Goal: Task Accomplishment & Management: Manage account settings

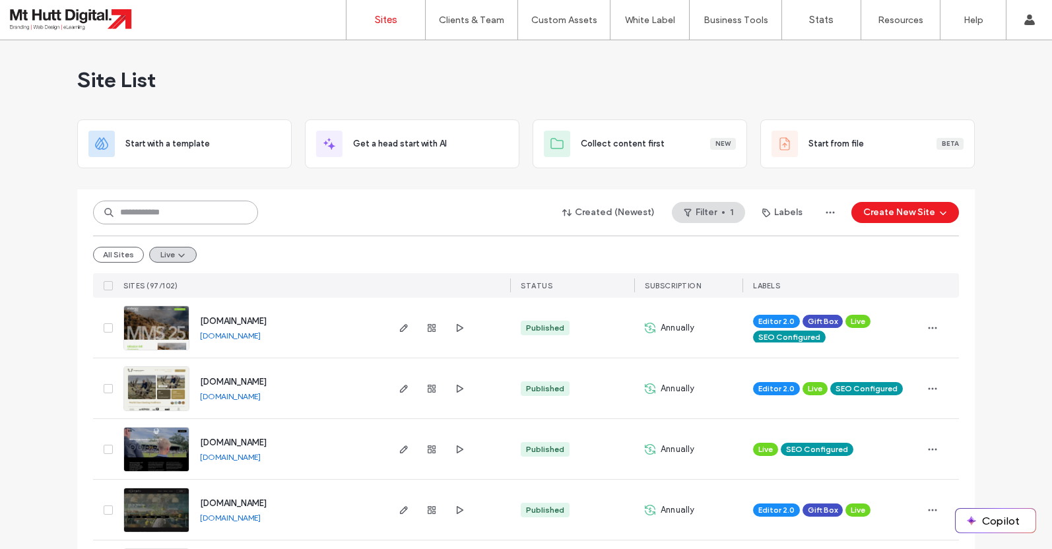
click at [144, 212] on input at bounding box center [175, 213] width 165 height 24
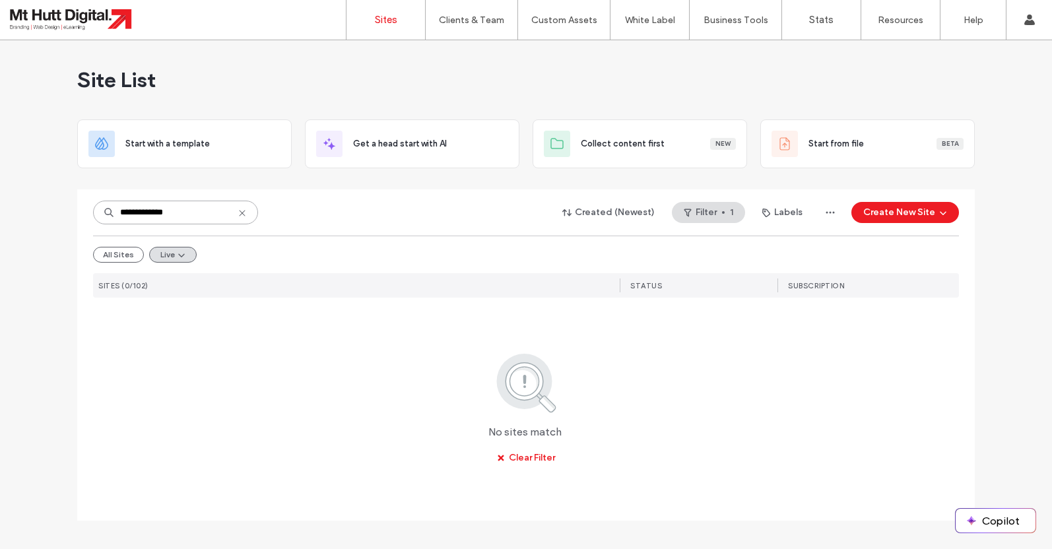
drag, startPoint x: 155, startPoint y: 215, endPoint x: 209, endPoint y: 219, distance: 54.3
click at [209, 219] on input "**********" at bounding box center [175, 213] width 165 height 24
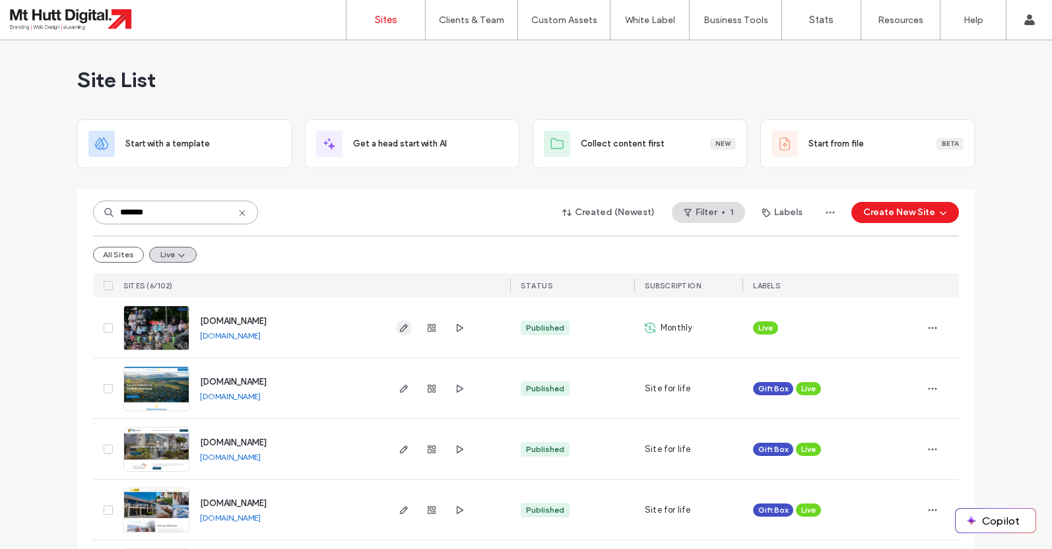
type input "*******"
click at [405, 325] on icon "button" at bounding box center [404, 328] width 11 height 11
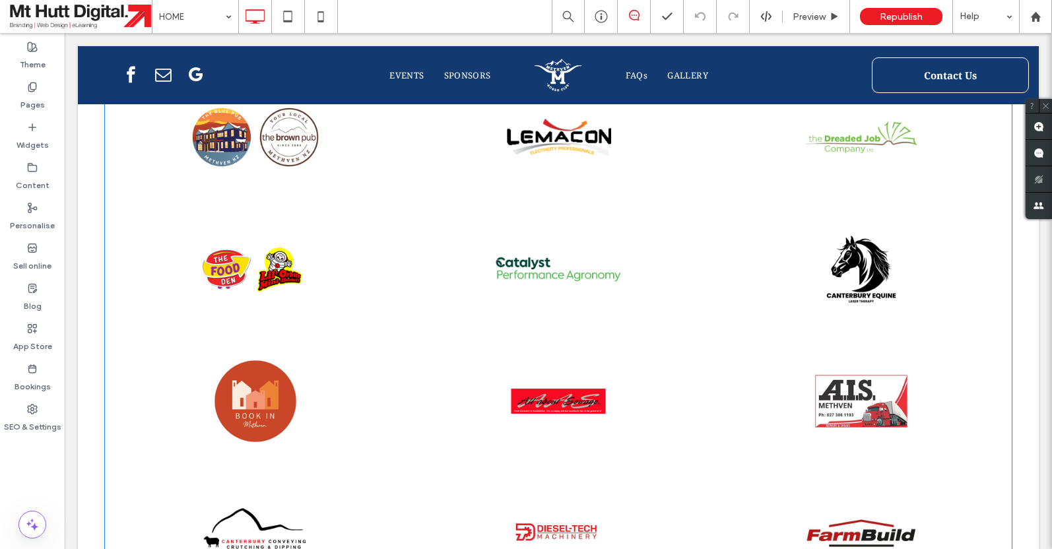
scroll to position [1625, 0]
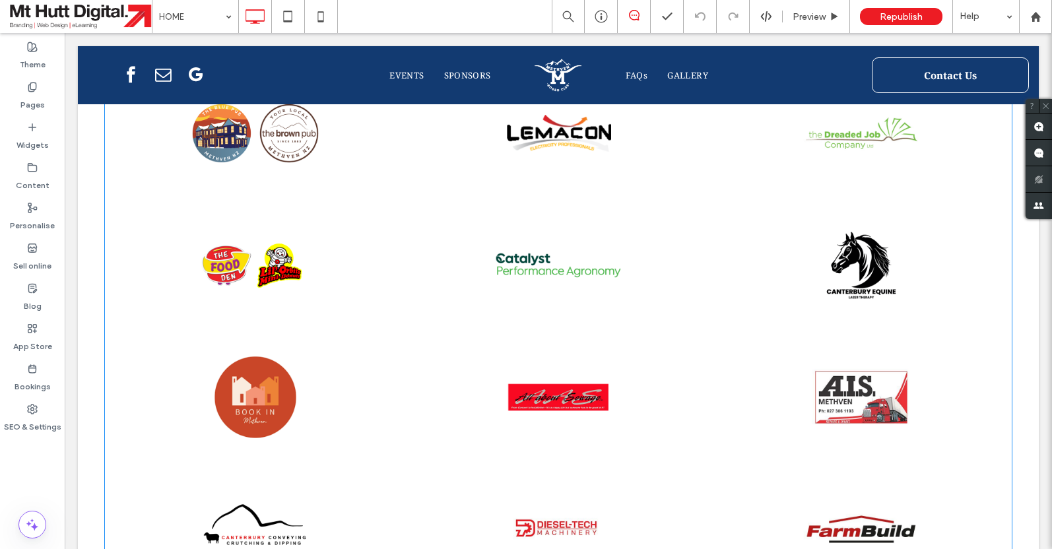
click at [498, 362] on link at bounding box center [558, 397] width 321 height 140
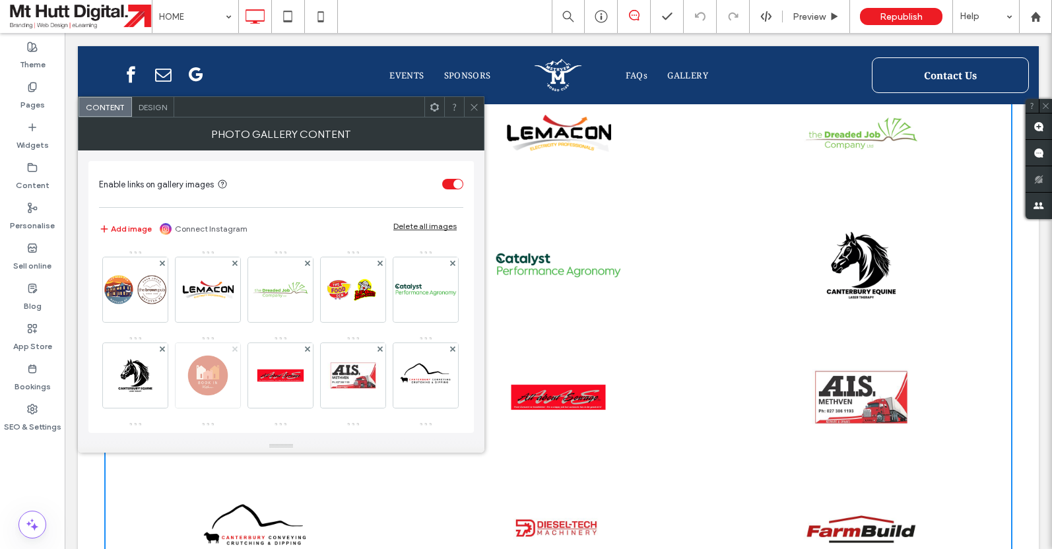
click at [235, 351] on icon at bounding box center [234, 349] width 5 height 5
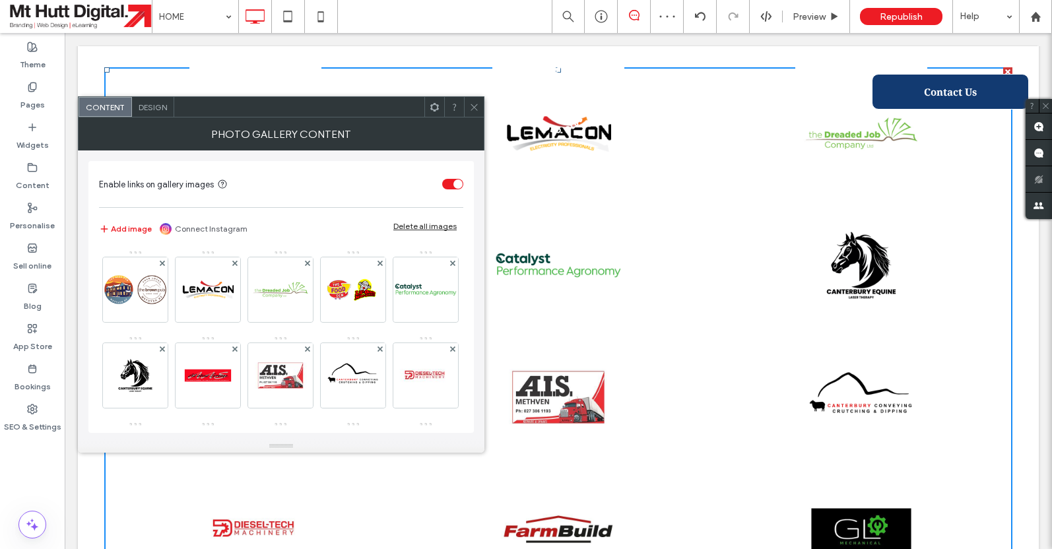
click at [472, 108] on icon at bounding box center [474, 107] width 10 height 10
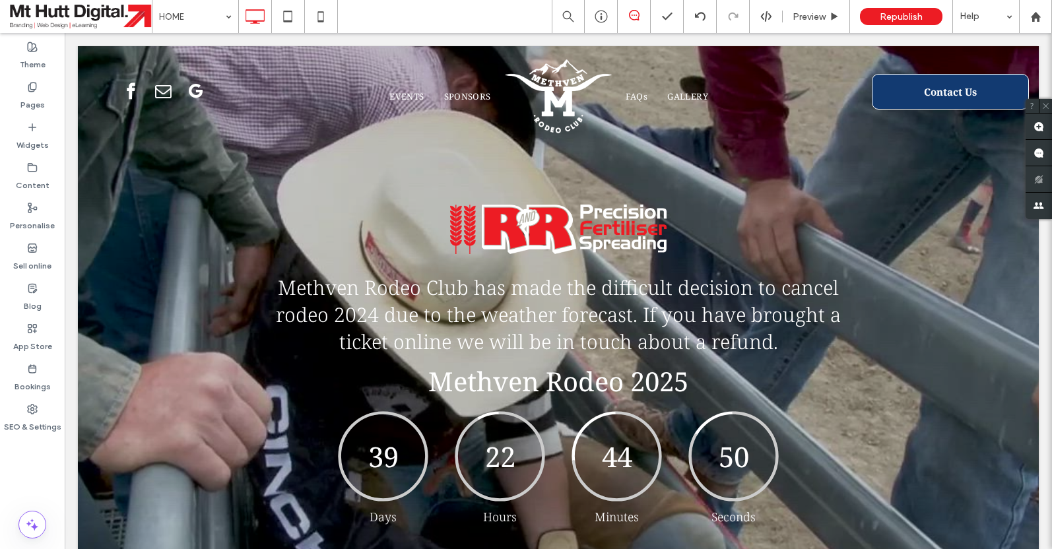
scroll to position [74, 0]
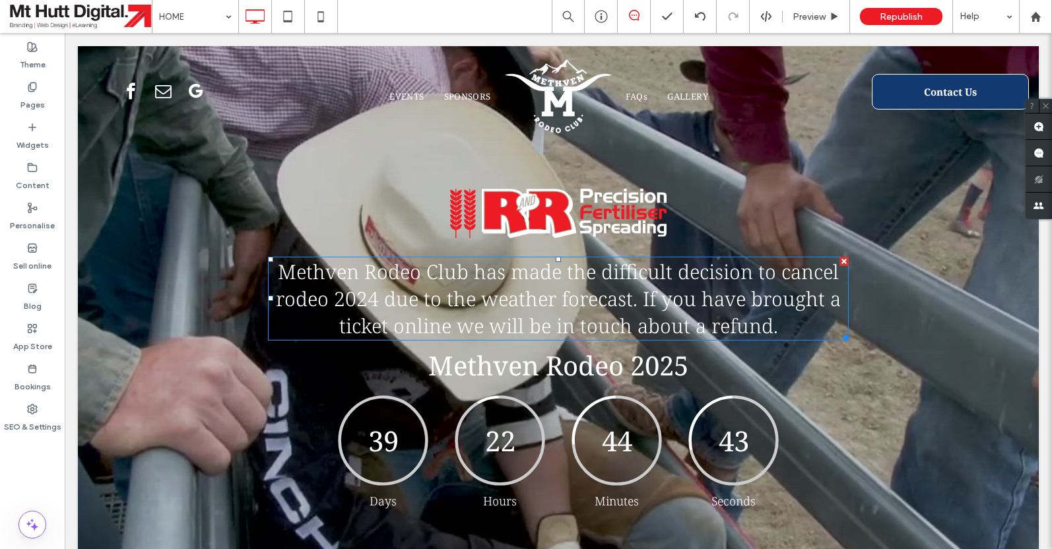
click at [843, 261] on div at bounding box center [844, 261] width 9 height 9
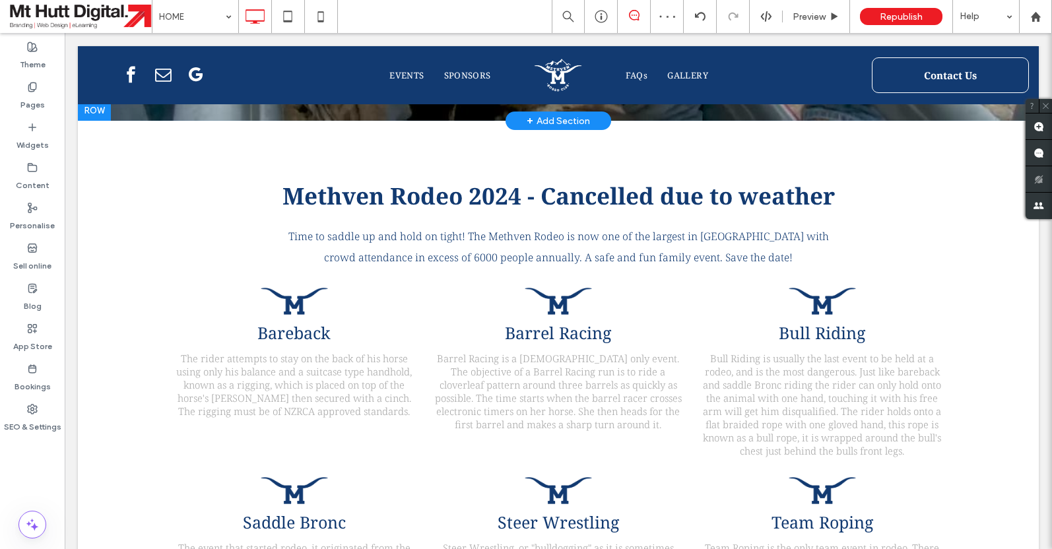
scroll to position [506, 0]
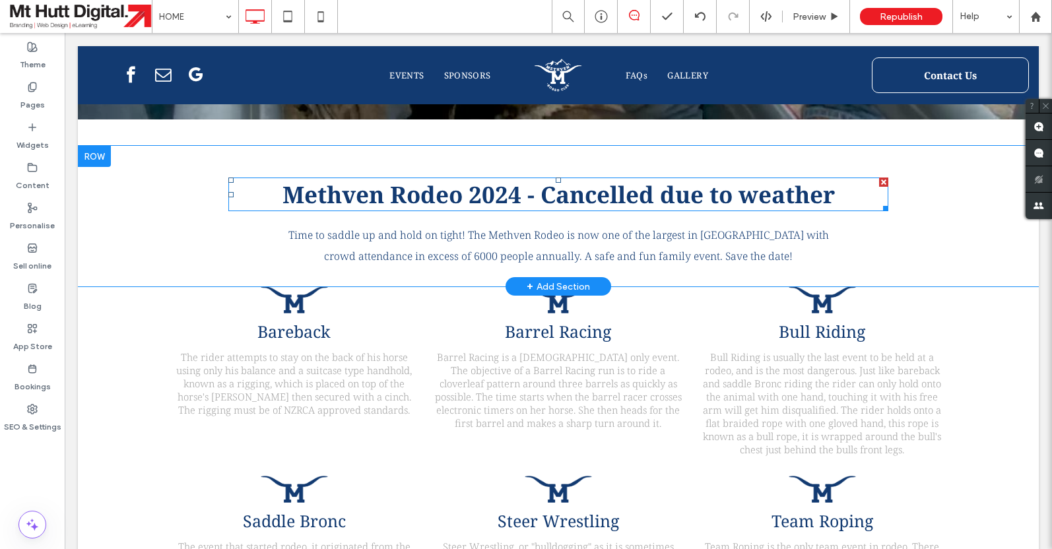
click at [510, 202] on span "Methven Rodeo 2024 - Cancelled due to weather" at bounding box center [559, 194] width 552 height 31
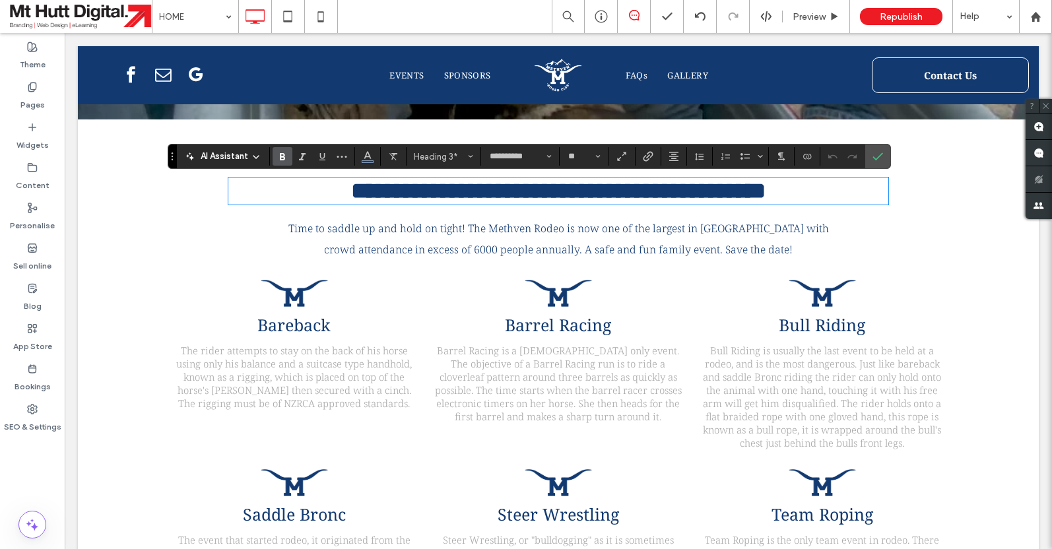
click at [519, 201] on strong "**********" at bounding box center [558, 191] width 415 height 22
drag, startPoint x: 568, startPoint y: 207, endPoint x: 831, endPoint y: 207, distance: 263.4
click at [766, 202] on strong "**********" at bounding box center [558, 191] width 415 height 22
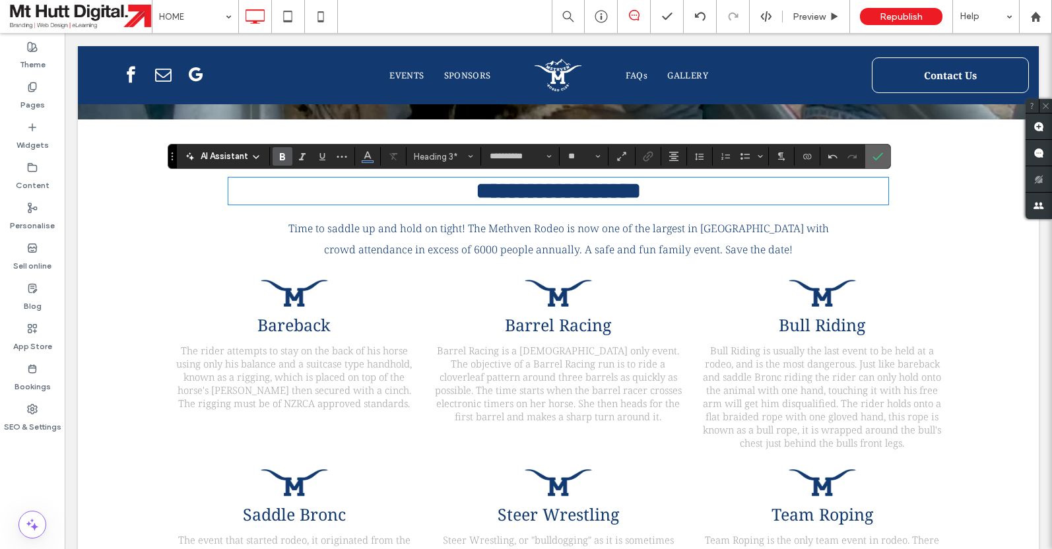
click at [882, 156] on icon "Confirm" at bounding box center [878, 156] width 11 height 11
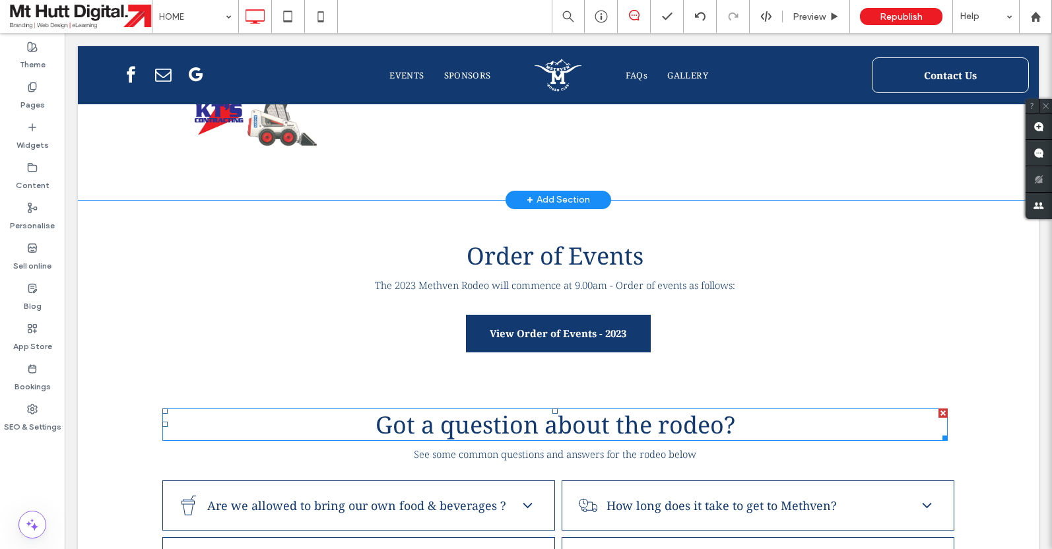
scroll to position [2860, 0]
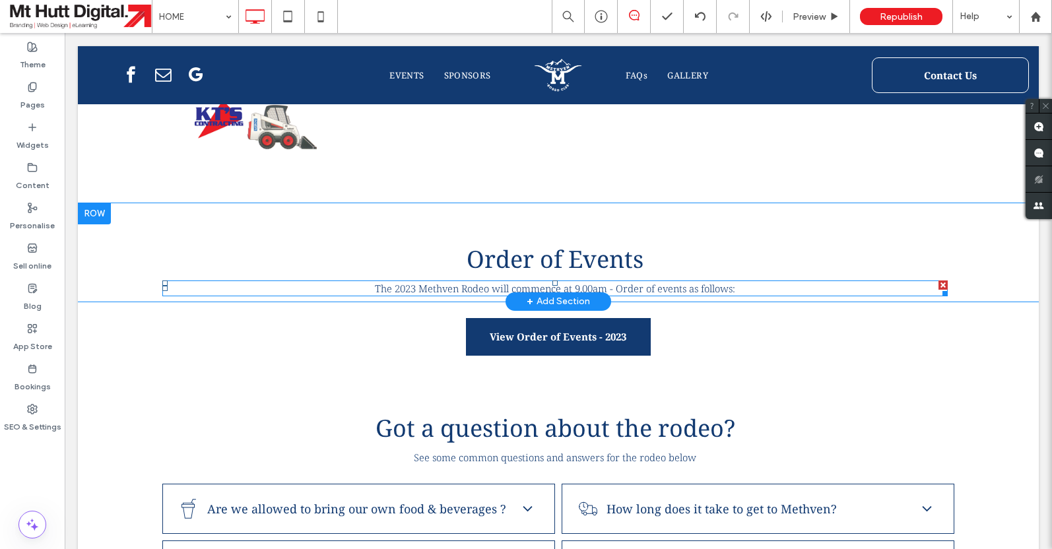
click at [417, 295] on span "The 2023 Methven Rodeo will commence at 9.00am - Order of events as follows:" at bounding box center [555, 288] width 360 height 13
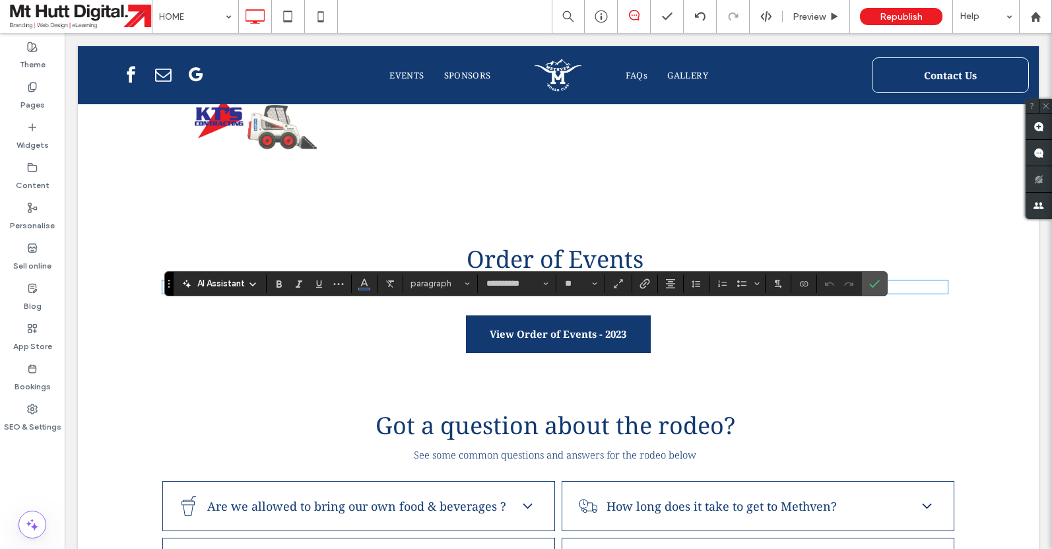
drag, startPoint x: 414, startPoint y: 314, endPoint x: 415, endPoint y: 321, distance: 8.0
click at [414, 292] on span "**********" at bounding box center [555, 287] width 301 height 10
click at [876, 286] on icon "Confirm" at bounding box center [874, 284] width 11 height 11
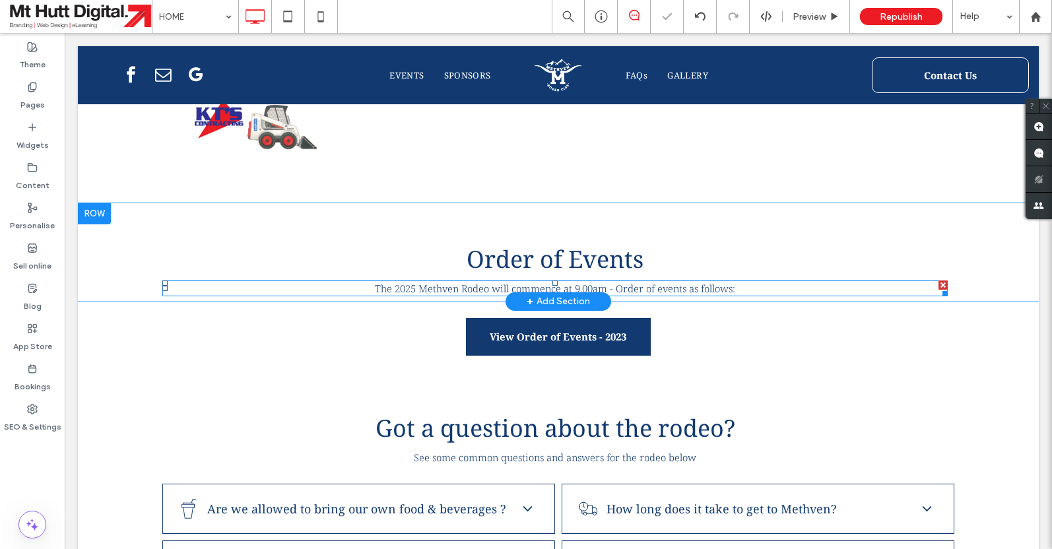
click at [692, 295] on span "The 2025 Methven Rodeo will commence at 9.00am - Order of events as follows:" at bounding box center [555, 288] width 360 height 13
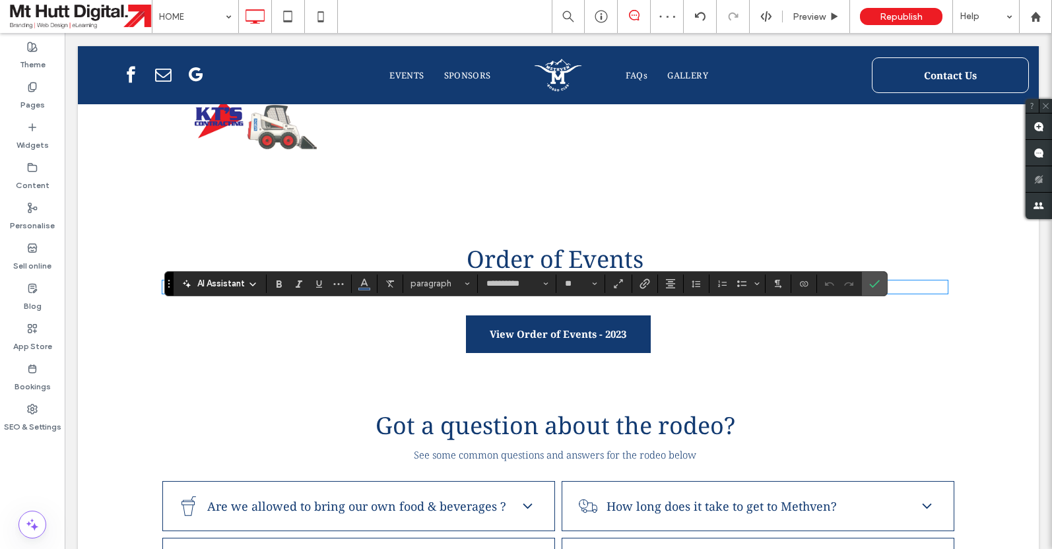
drag, startPoint x: 690, startPoint y: 316, endPoint x: 741, endPoint y: 319, distance: 51.0
click at [741, 292] on p "**********" at bounding box center [554, 287] width 785 height 11
click at [873, 286] on icon "Confirm" at bounding box center [874, 284] width 11 height 11
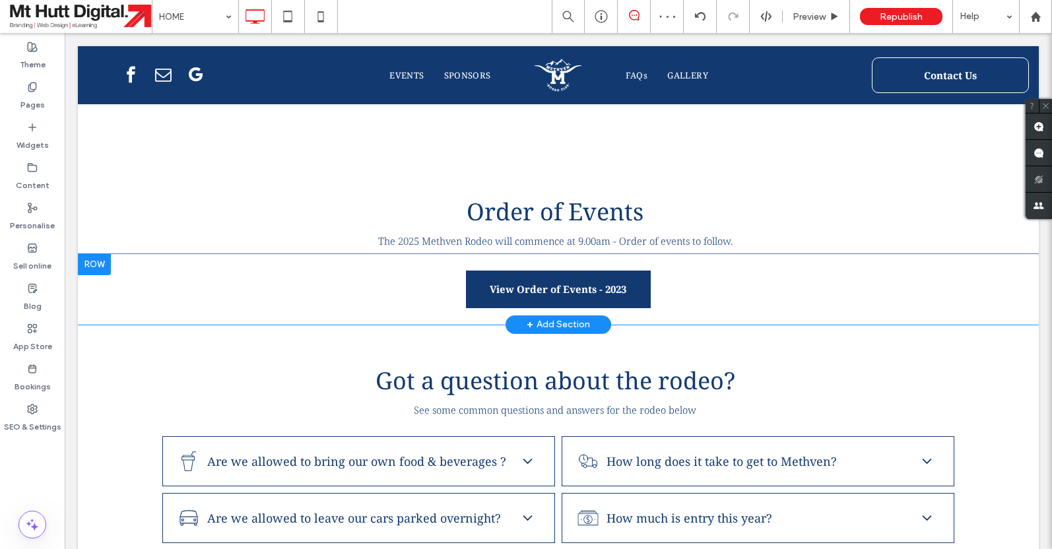
scroll to position [2905, 0]
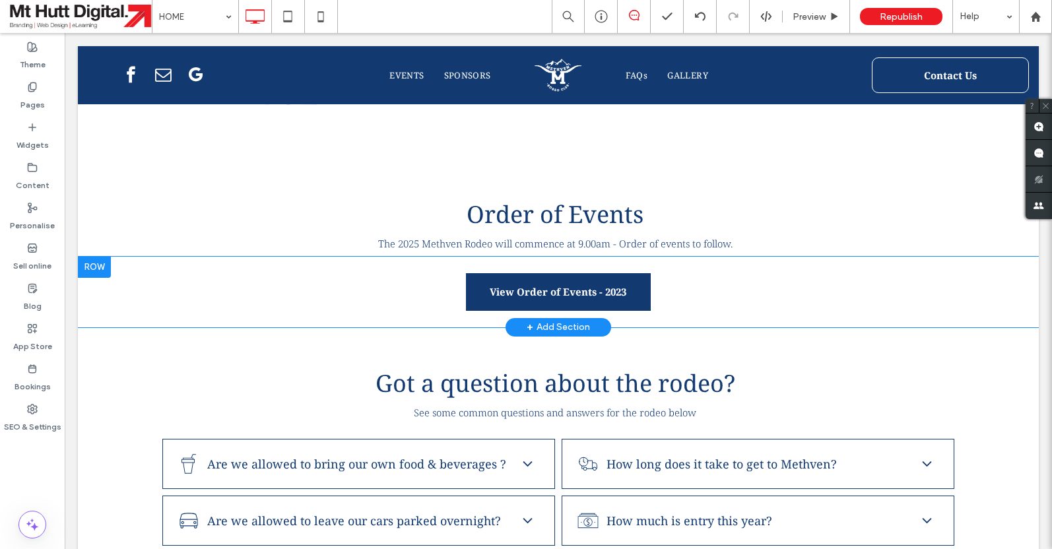
click at [92, 278] on div at bounding box center [94, 267] width 33 height 21
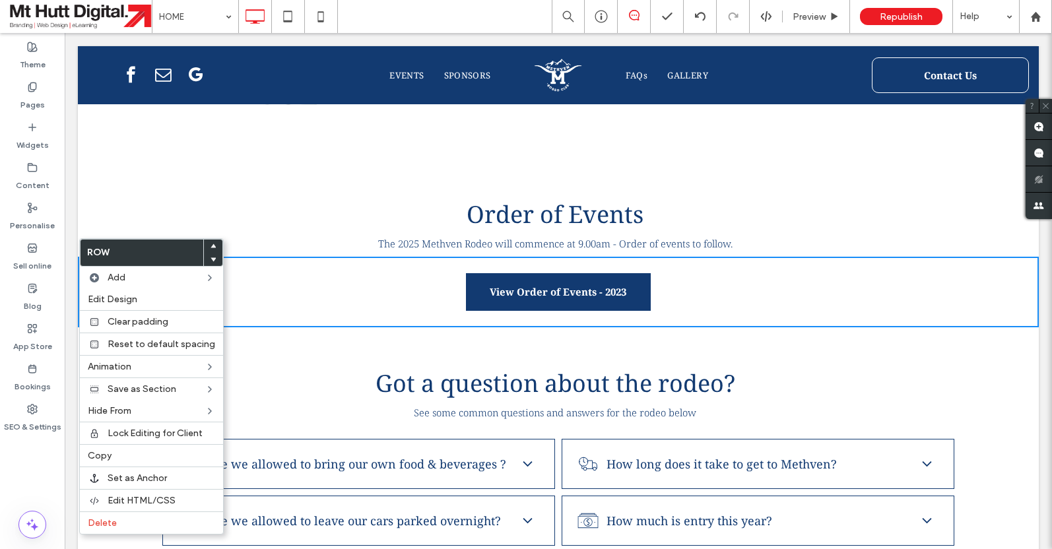
click at [300, 317] on div "View Order of Events - 2023 Click To Paste" at bounding box center [558, 292] width 792 height 51
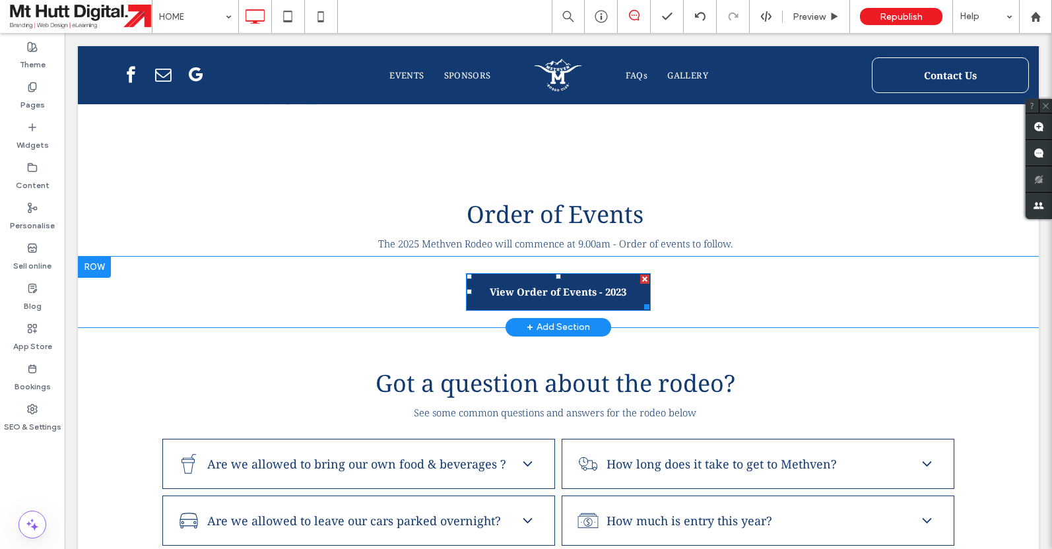
click at [492, 309] on span "View Order of Events - 2023" at bounding box center [558, 292] width 137 height 34
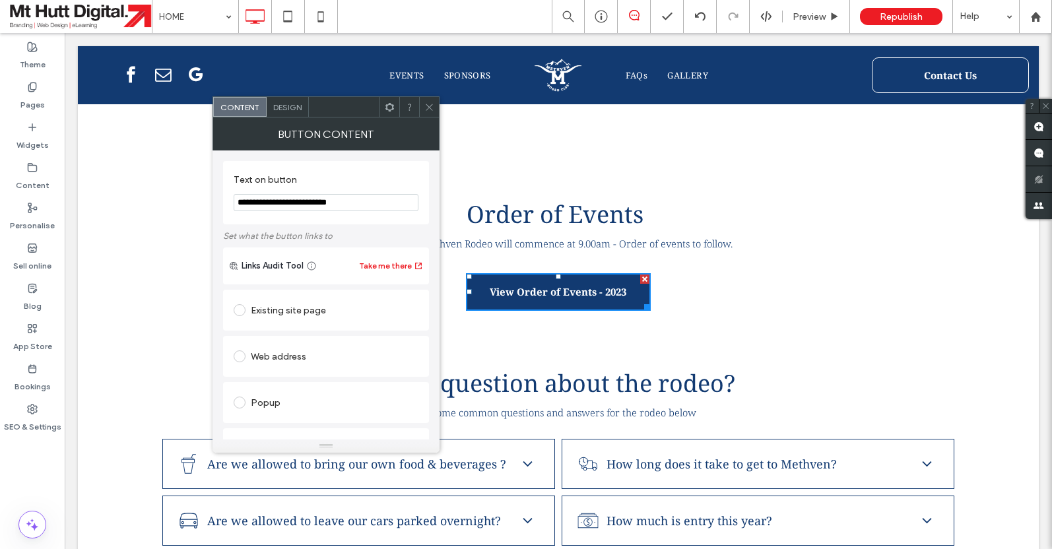
drag, startPoint x: 345, startPoint y: 205, endPoint x: 380, endPoint y: 209, distance: 35.1
click at [380, 209] on input "**********" at bounding box center [326, 202] width 185 height 17
type input "**********"
click at [242, 314] on span at bounding box center [240, 310] width 12 height 12
click at [432, 111] on icon at bounding box center [429, 107] width 10 height 10
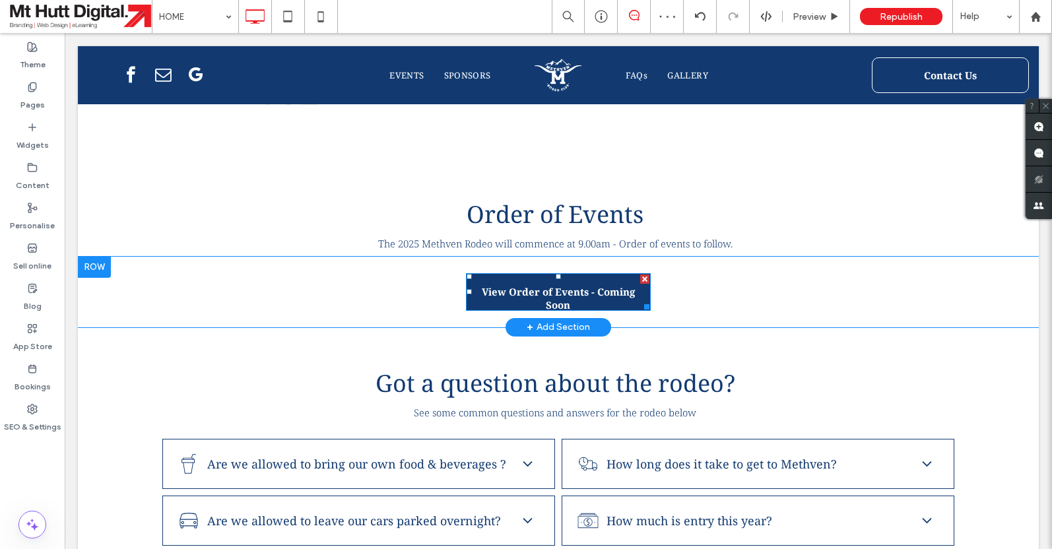
click at [648, 310] on div at bounding box center [645, 305] width 10 height 10
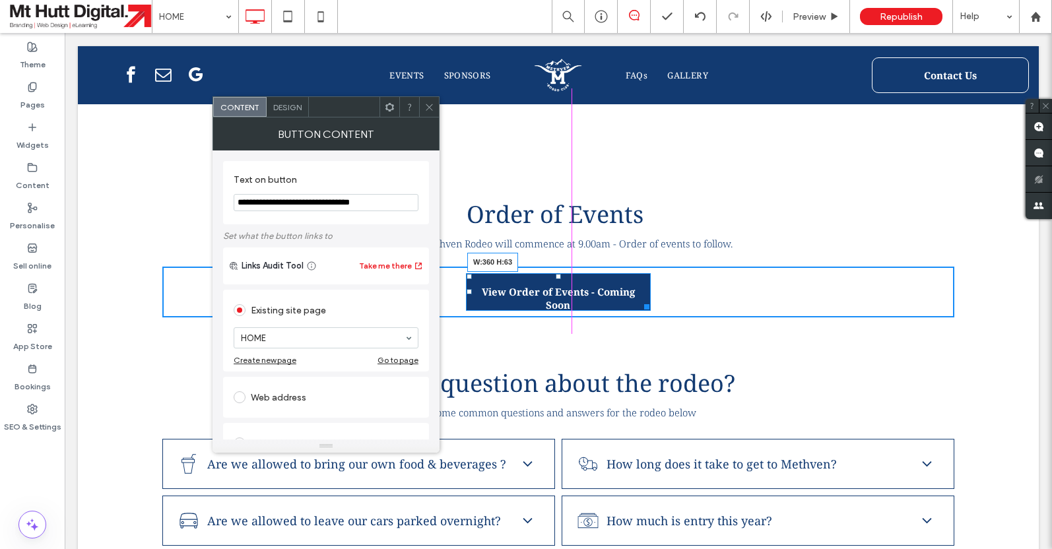
drag, startPoint x: 648, startPoint y: 333, endPoint x: 675, endPoint y: 337, distance: 26.7
click at [649, 310] on div at bounding box center [645, 305] width 10 height 10
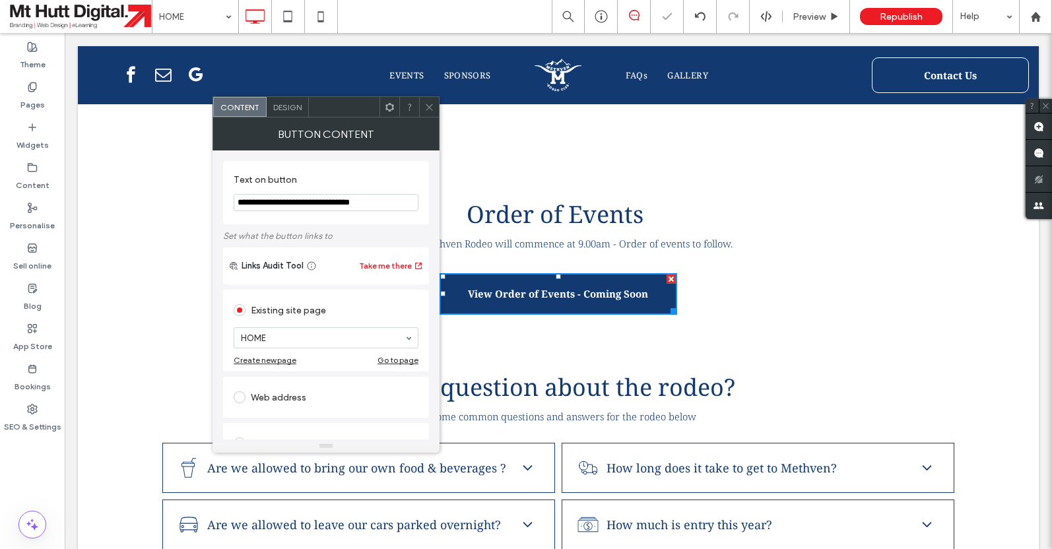
click at [721, 364] on div "Got a question about the rodeo? See some common questions and answers for the r…" at bounding box center [558, 380] width 961 height 98
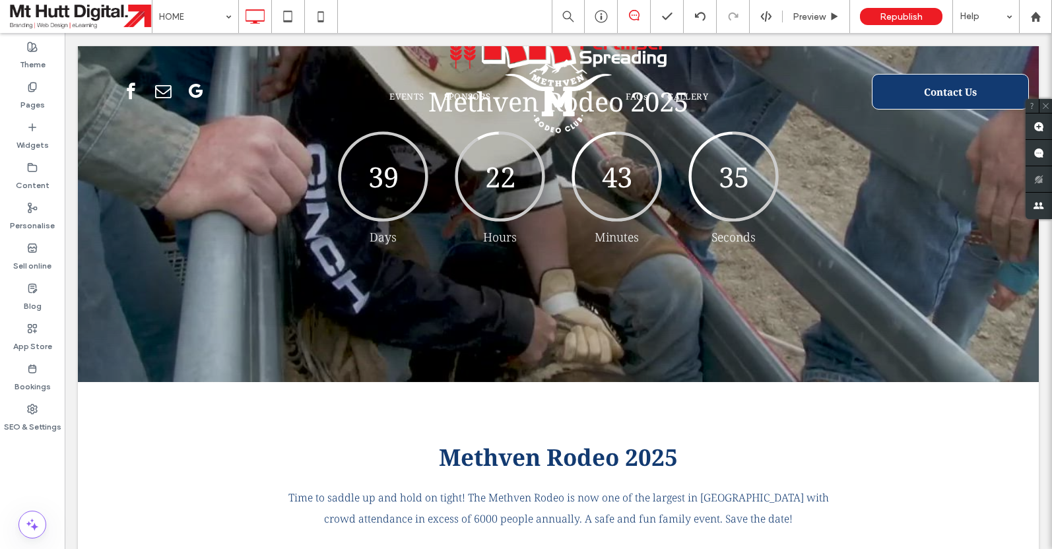
scroll to position [0, 0]
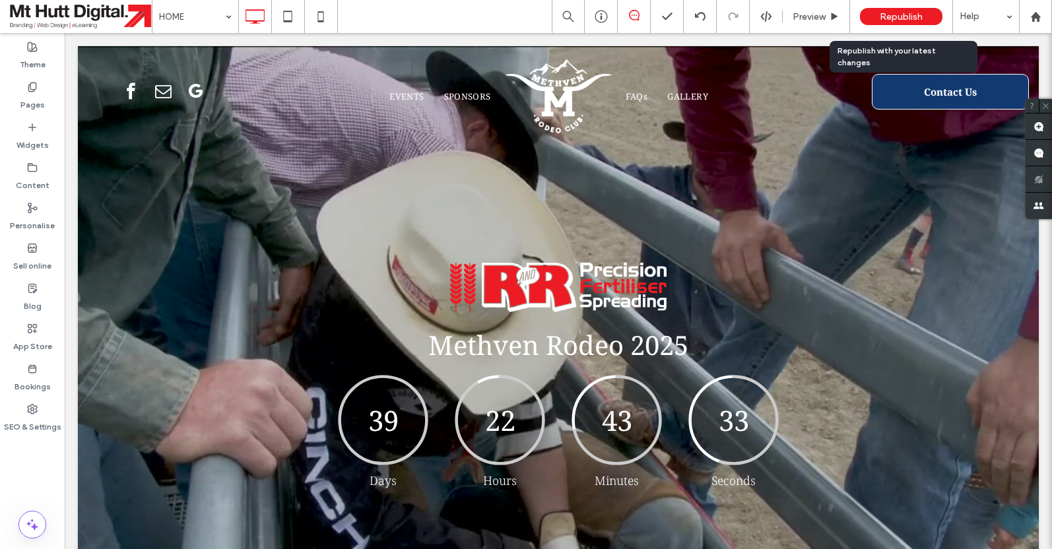
click at [921, 17] on span "Republish" at bounding box center [901, 16] width 43 height 11
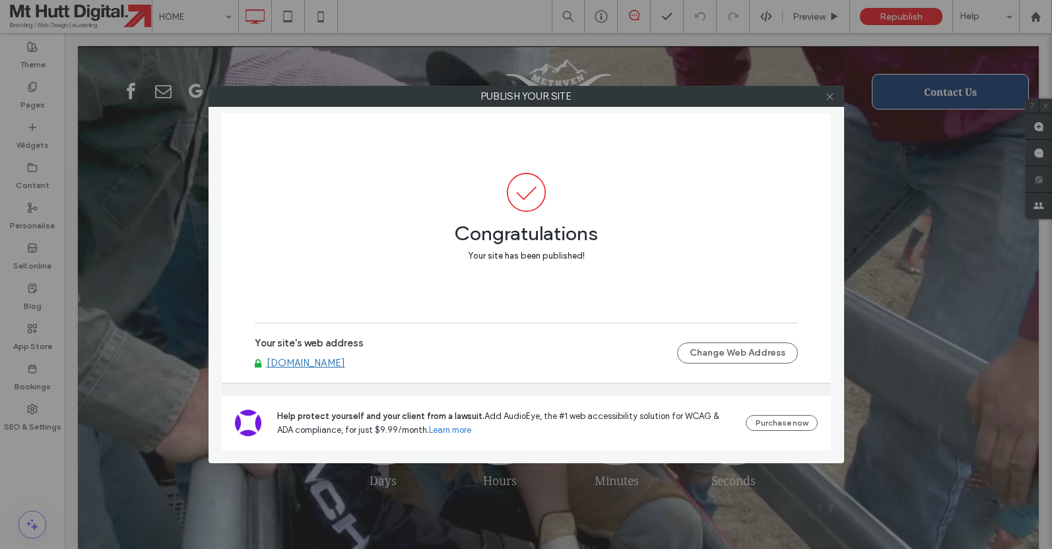
click at [830, 98] on icon at bounding box center [830, 97] width 10 height 10
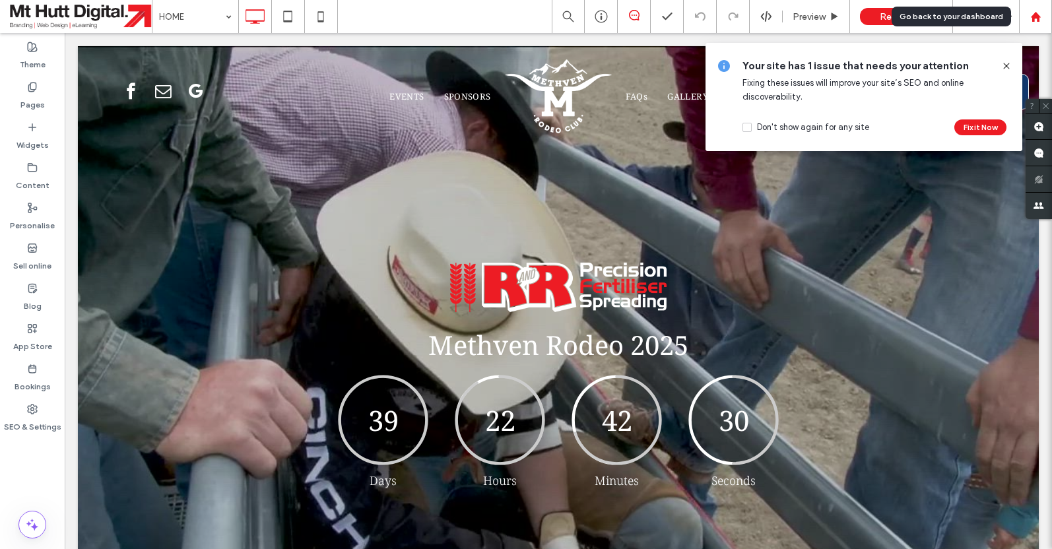
click at [1037, 19] on icon at bounding box center [1035, 16] width 11 height 11
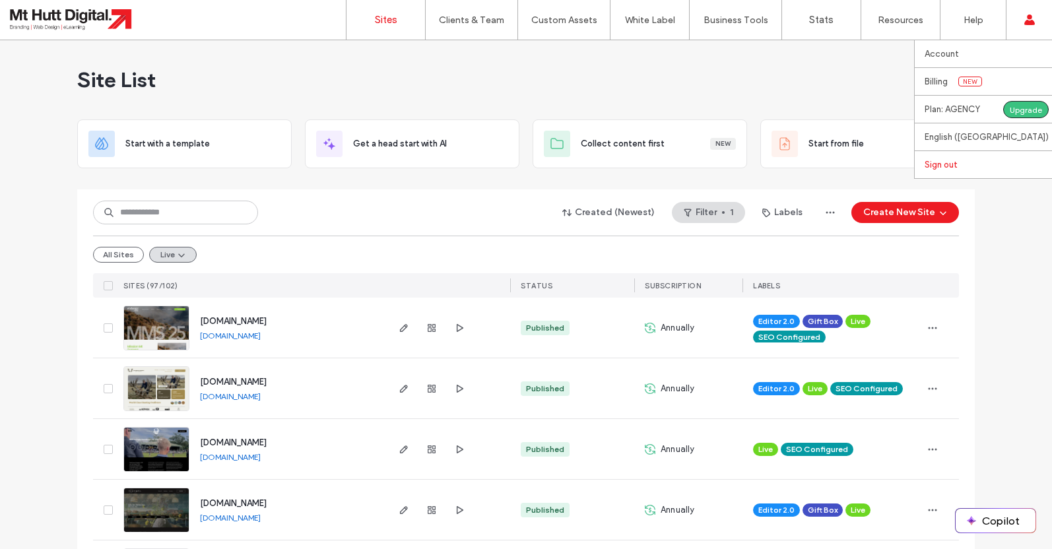
click at [945, 166] on label "Sign out" at bounding box center [941, 165] width 33 height 10
